Goal: Information Seeking & Learning: Learn about a topic

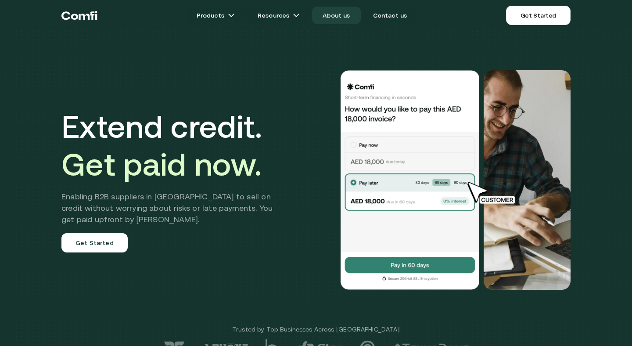
click at [350, 18] on link "About us" at bounding box center [336, 16] width 48 height 18
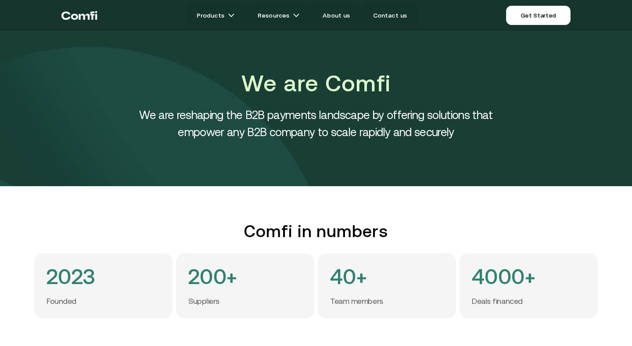
click at [108, 13] on ul "Products Resources About us Contact us" at bounding box center [301, 16] width 408 height 18
click at [90, 13] on icon "Return to the top of the Comfi home page" at bounding box center [79, 15] width 36 height 26
